Goal: Transaction & Acquisition: Purchase product/service

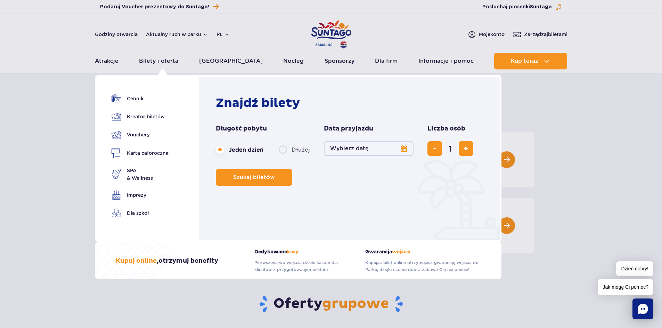
click at [405, 148] on button "Wybierz datę" at bounding box center [369, 148] width 90 height 15
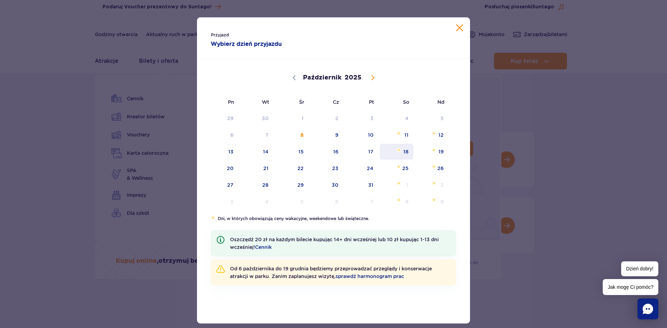
click at [404, 153] on span "18" at bounding box center [396, 152] width 35 height 16
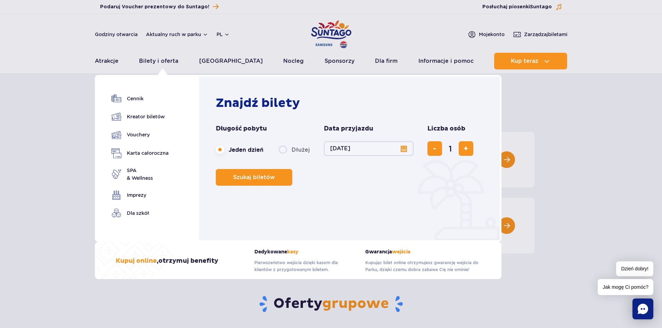
click at [401, 148] on button "18.10.25" at bounding box center [369, 148] width 90 height 15
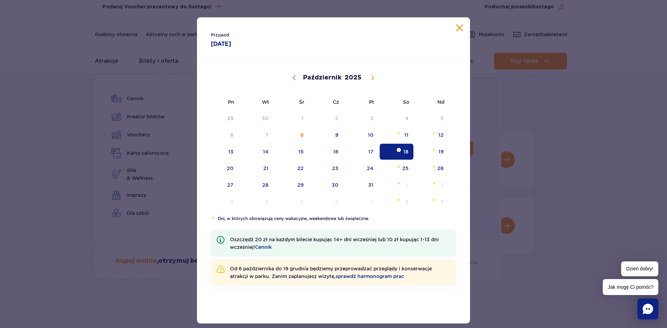
click at [456, 26] on button "Zamknij kalendarz" at bounding box center [459, 27] width 7 height 7
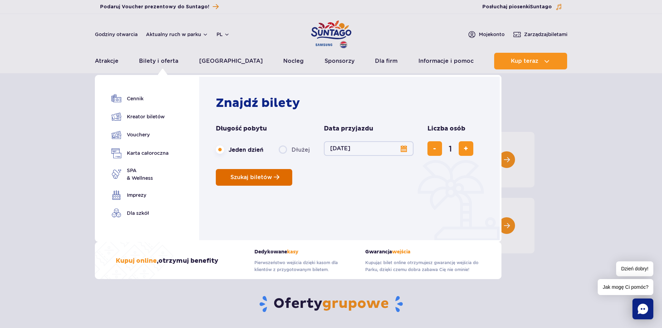
click at [255, 178] on span "Szukaj biletów" at bounding box center [251, 177] width 42 height 6
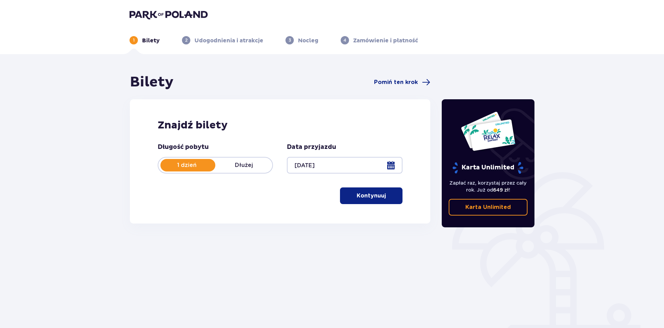
click at [362, 204] on button "Kontynuuj" at bounding box center [371, 196] width 63 height 17
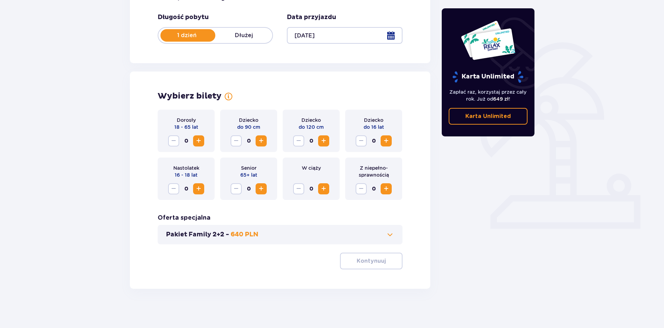
scroll to position [132, 0]
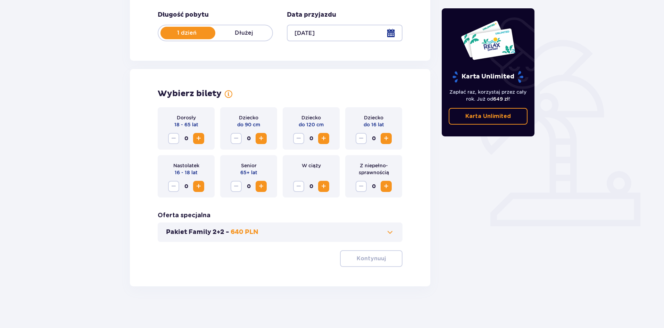
click at [200, 138] on span "Zwiększ" at bounding box center [199, 138] width 8 height 8
click at [199, 139] on span "Zwiększ" at bounding box center [199, 138] width 8 height 8
click at [325, 138] on span "Zwiększ" at bounding box center [324, 138] width 8 height 8
click at [357, 262] on p "Kontynuuj" at bounding box center [371, 259] width 29 height 8
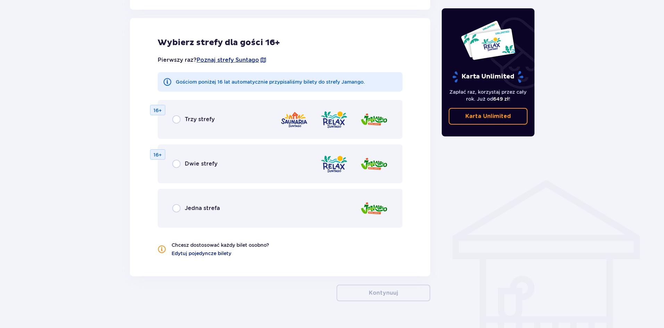
scroll to position [386, 0]
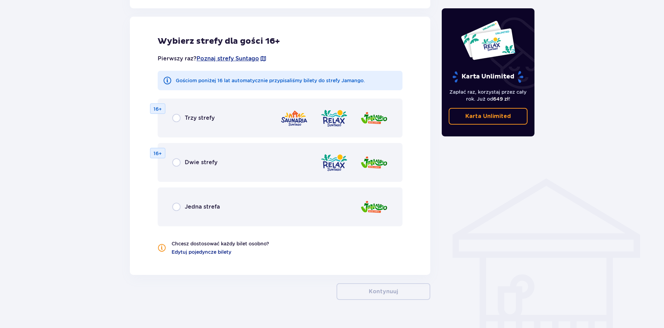
click at [178, 116] on input "radio" at bounding box center [176, 118] width 8 height 8
radio input "true"
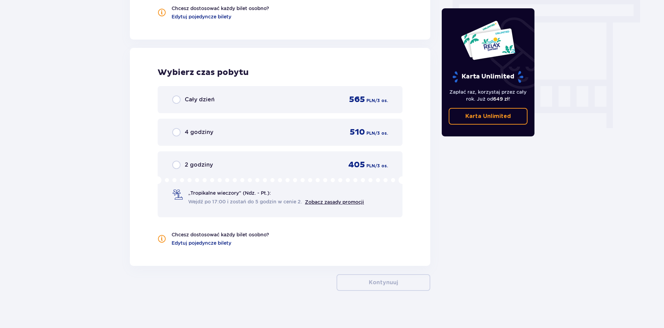
scroll to position [626, 0]
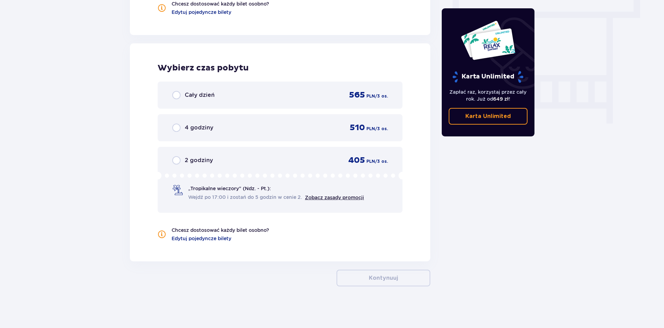
click at [177, 100] on div "Cały dzień 565 PLN / 3 os." at bounding box center [280, 95] width 216 height 10
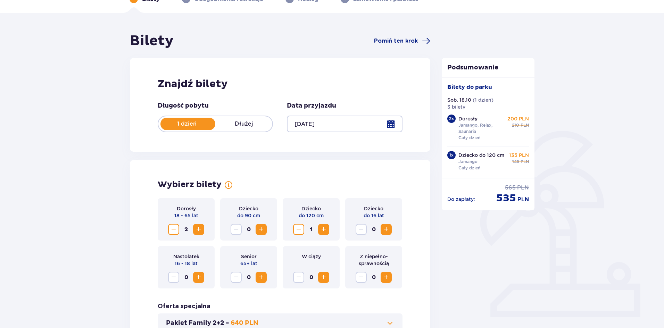
scroll to position [0, 0]
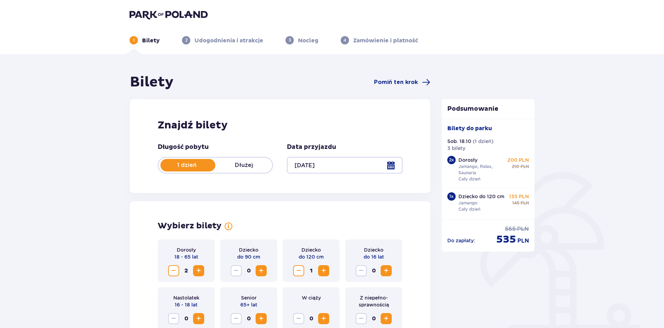
click at [159, 14] on img at bounding box center [169, 15] width 78 height 10
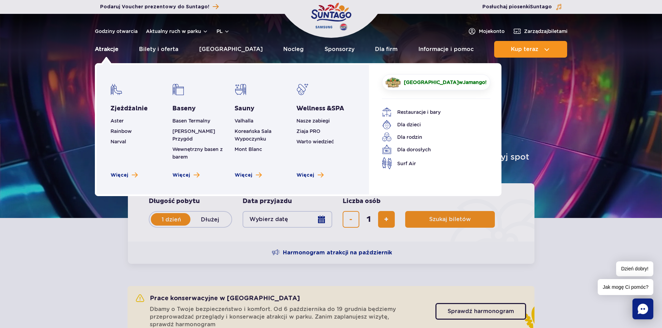
click at [102, 50] on link "Atrakcje" at bounding box center [107, 49] width 24 height 17
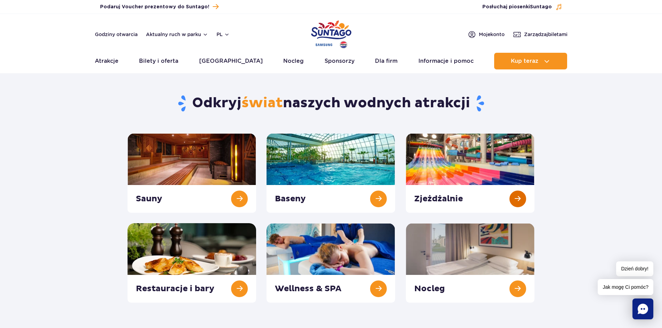
click at [450, 165] on link at bounding box center [470, 173] width 129 height 80
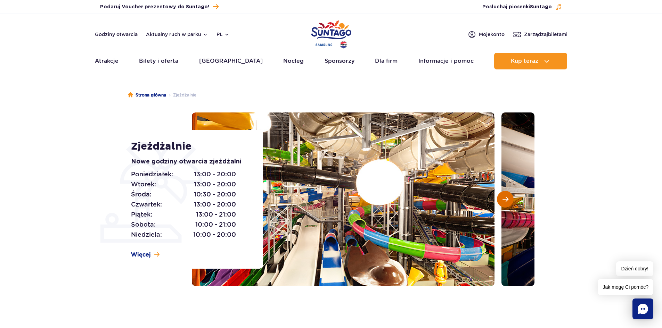
click at [498, 200] on button "Następny slajd" at bounding box center [505, 199] width 17 height 17
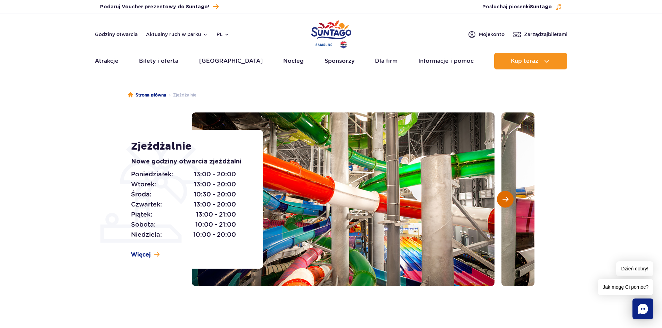
click at [503, 201] on span "Następny slajd" at bounding box center [505, 199] width 6 height 6
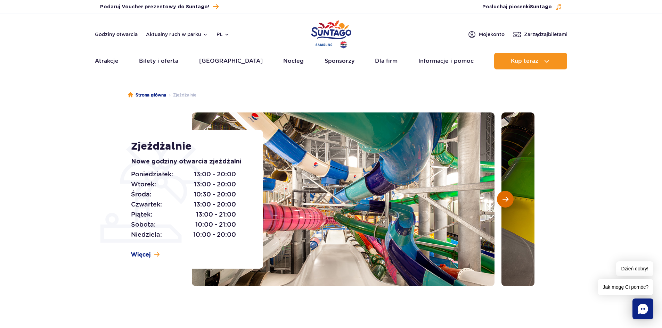
click at [503, 201] on span "Następny slajd" at bounding box center [505, 199] width 6 height 6
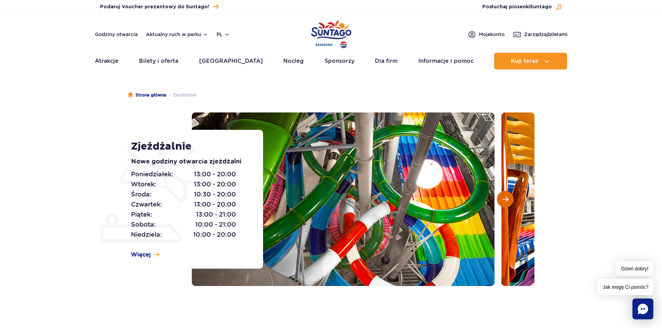
click at [503, 201] on span "Następny slajd" at bounding box center [505, 199] width 6 height 6
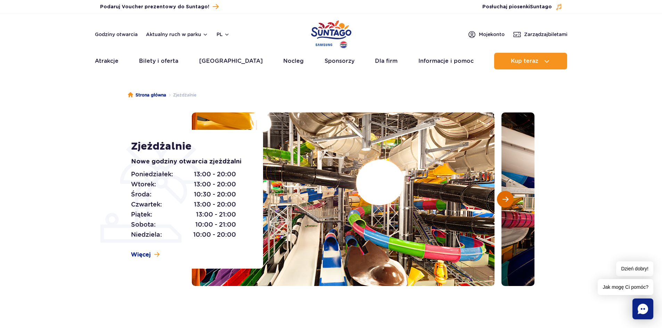
click at [503, 201] on span "Następny slajd" at bounding box center [505, 199] width 6 height 6
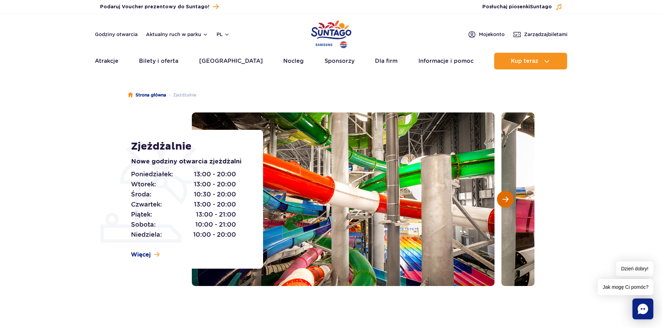
click at [503, 201] on span "Następny slajd" at bounding box center [505, 199] width 6 height 6
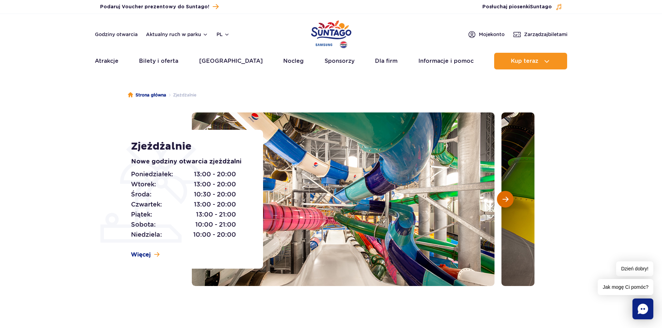
click at [503, 201] on span "Następny slajd" at bounding box center [505, 199] width 6 height 6
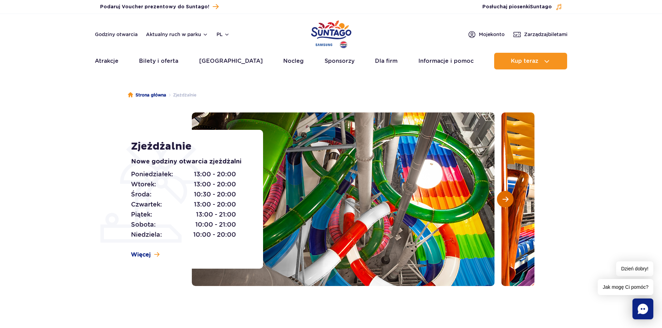
click at [503, 201] on span "Następny slajd" at bounding box center [505, 199] width 6 height 6
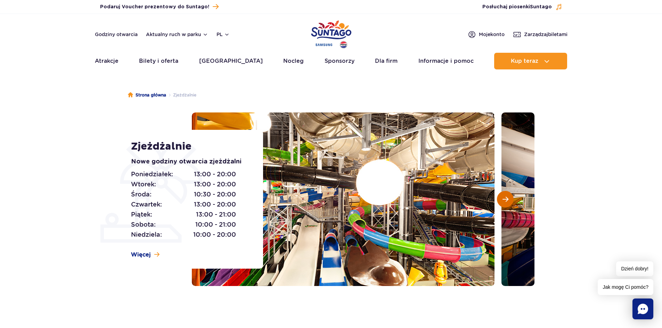
click at [503, 201] on span "Następny slajd" at bounding box center [505, 199] width 6 height 6
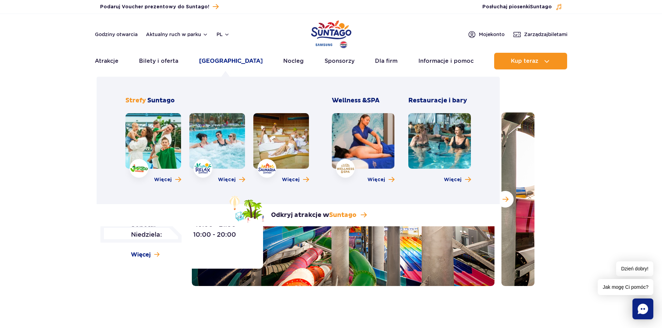
click at [220, 64] on link "[GEOGRAPHIC_DATA]" at bounding box center [231, 61] width 64 height 17
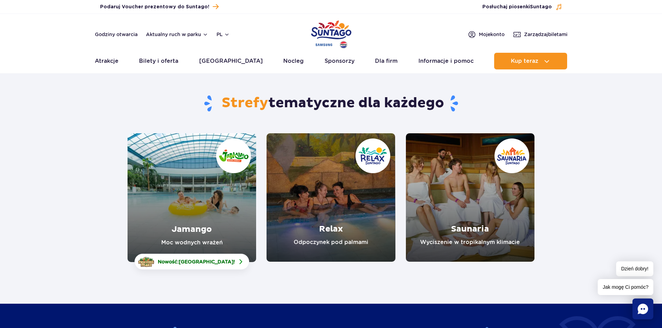
click at [189, 223] on link "Jamango" at bounding box center [192, 197] width 129 height 129
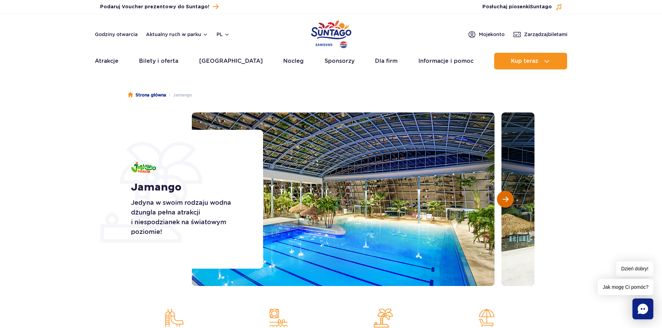
click at [500, 198] on button "Następny slajd" at bounding box center [505, 199] width 17 height 17
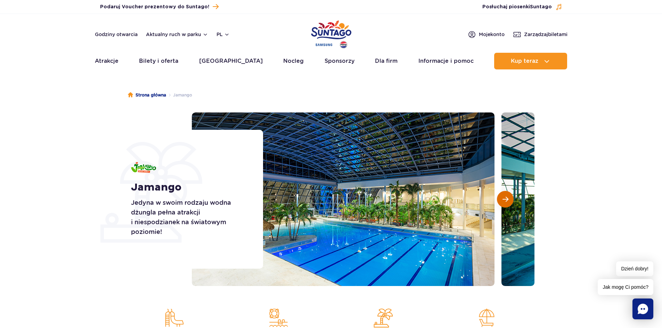
click at [501, 199] on button "Następny slajd" at bounding box center [505, 199] width 17 height 17
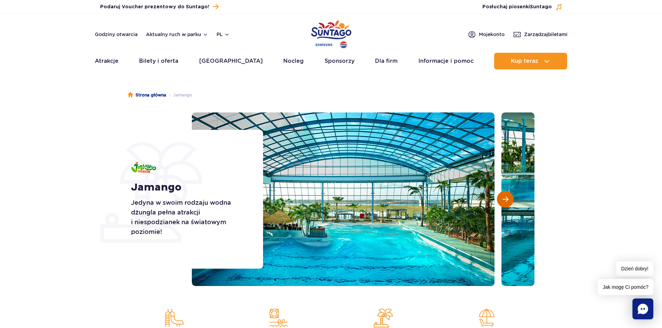
click at [501, 199] on button "Następny slajd" at bounding box center [505, 199] width 17 height 17
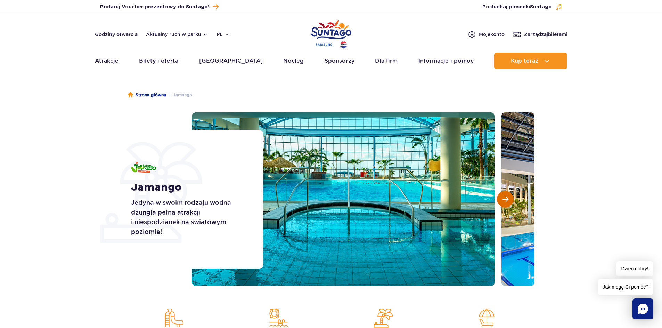
click at [501, 199] on button "Następny slajd" at bounding box center [505, 199] width 17 height 17
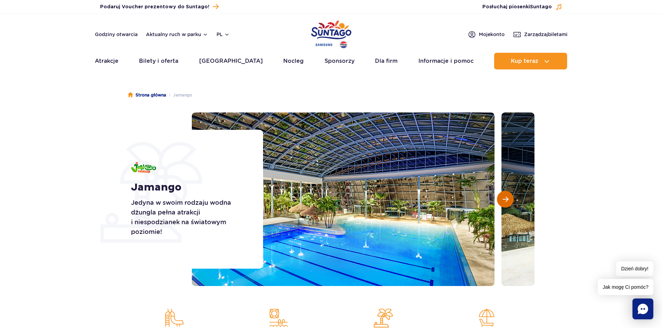
click at [501, 199] on button "Następny slajd" at bounding box center [505, 199] width 17 height 17
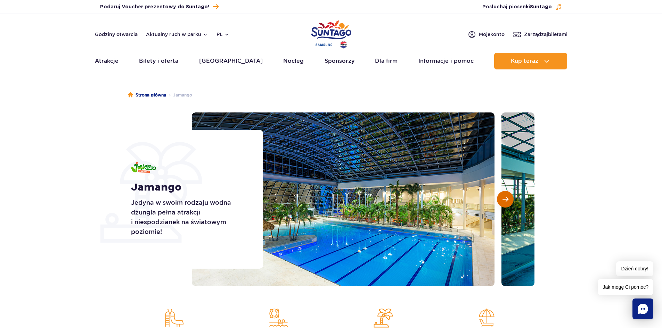
click at [501, 199] on button "Następny slajd" at bounding box center [505, 199] width 17 height 17
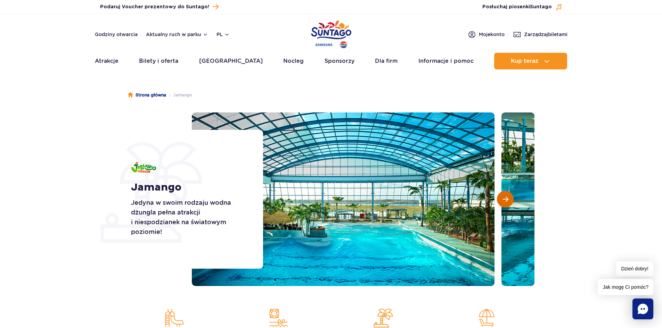
click at [501, 199] on button "Następny slajd" at bounding box center [505, 199] width 17 height 17
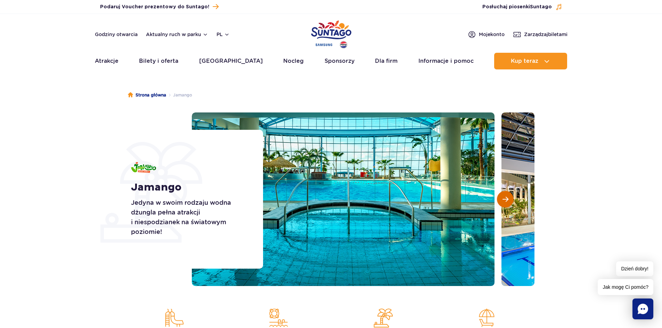
click at [501, 199] on button "Następny slajd" at bounding box center [505, 199] width 17 height 17
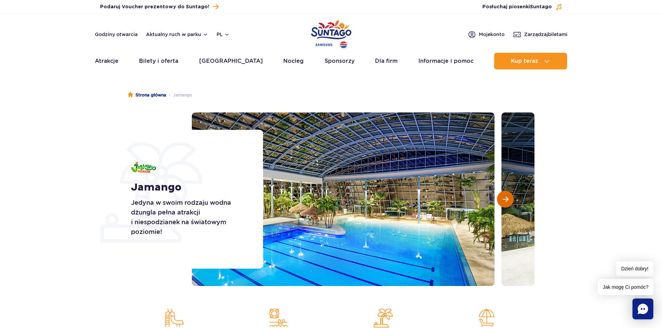
click at [501, 199] on button "Następny slajd" at bounding box center [505, 199] width 17 height 17
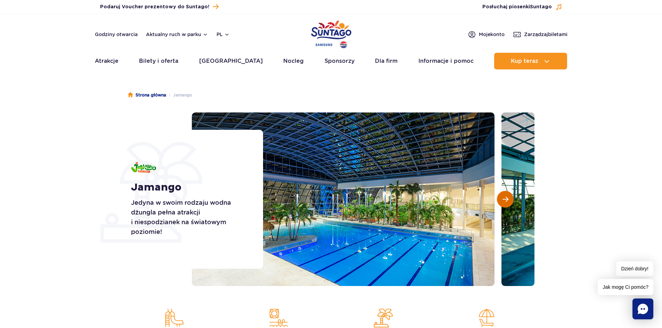
click at [501, 199] on button "Następny slajd" at bounding box center [505, 199] width 17 height 17
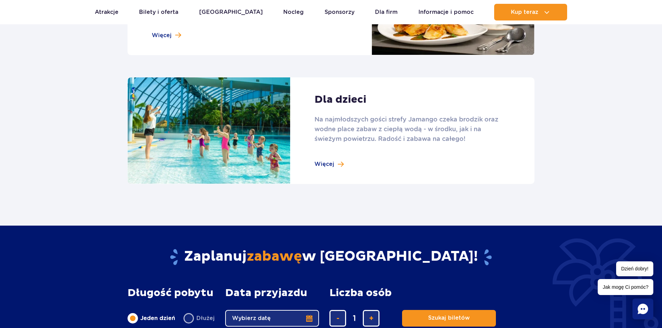
scroll to position [903, 0]
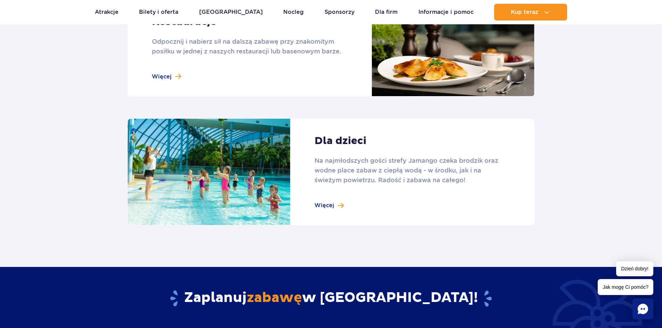
click at [318, 208] on link at bounding box center [331, 172] width 407 height 107
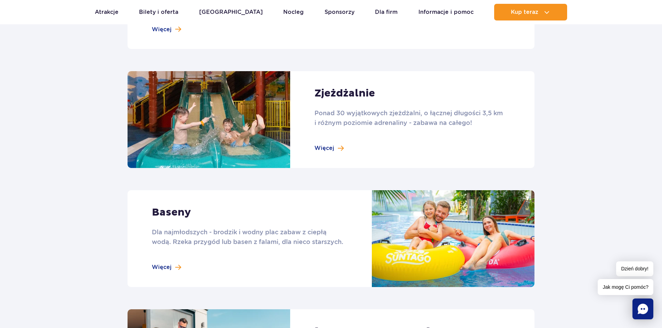
scroll to position [382, 0]
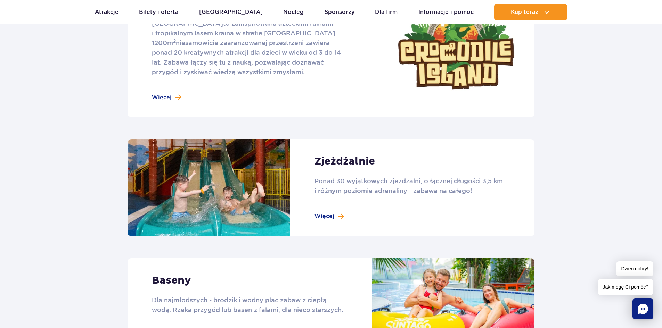
click at [331, 219] on link at bounding box center [331, 187] width 407 height 97
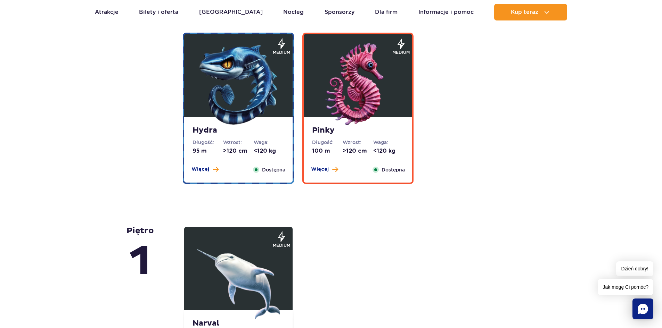
scroll to position [1286, 0]
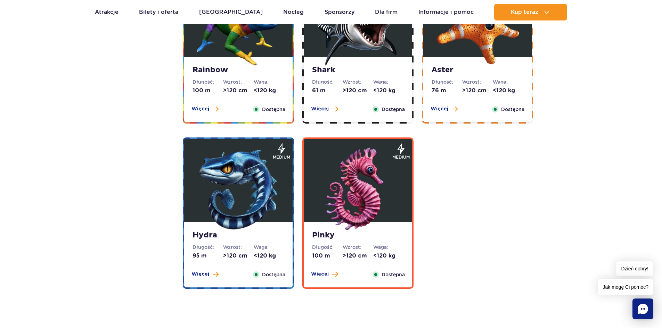
click at [232, 200] on img at bounding box center [238, 189] width 83 height 83
click at [263, 272] on span "Dostępna" at bounding box center [273, 275] width 23 height 8
click at [210, 272] on button "Więcej" at bounding box center [204, 274] width 27 height 7
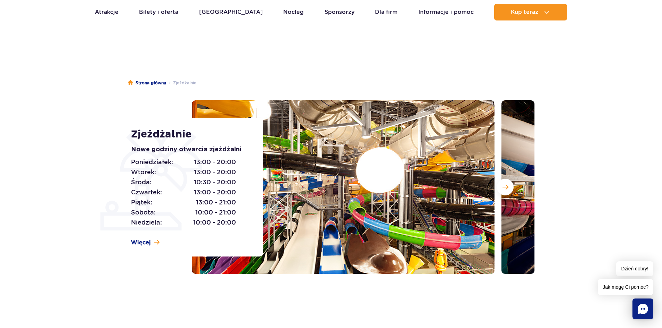
scroll to position [0, 0]
